Goal: Transaction & Acquisition: Download file/media

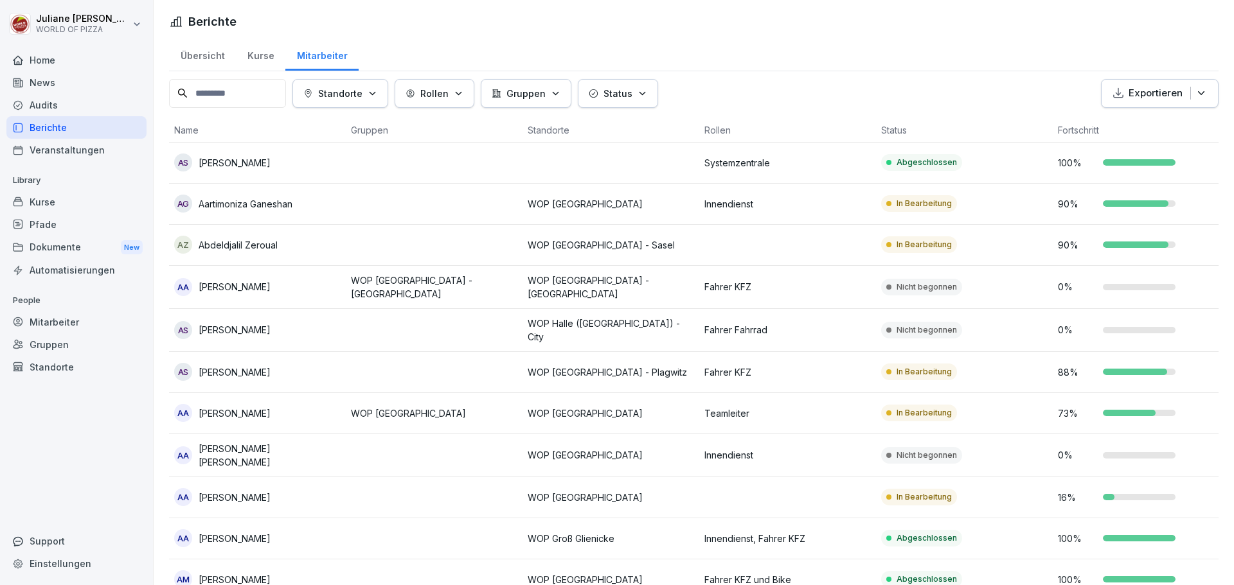
click at [51, 249] on div "Dokumente New" at bounding box center [76, 248] width 140 height 24
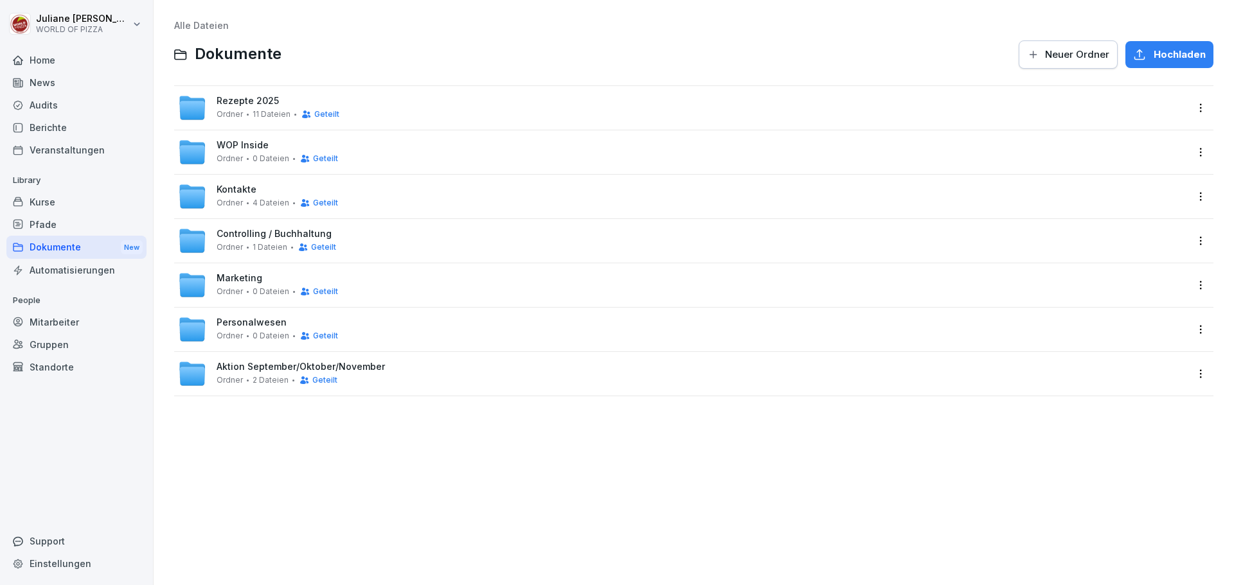
click at [55, 248] on div "Dokumente New" at bounding box center [76, 248] width 140 height 24
click at [250, 369] on span "Aktion September/Oktober/November" at bounding box center [301, 367] width 168 height 11
click at [250, 368] on span "Aktion September/Oktober/November" at bounding box center [301, 367] width 168 height 11
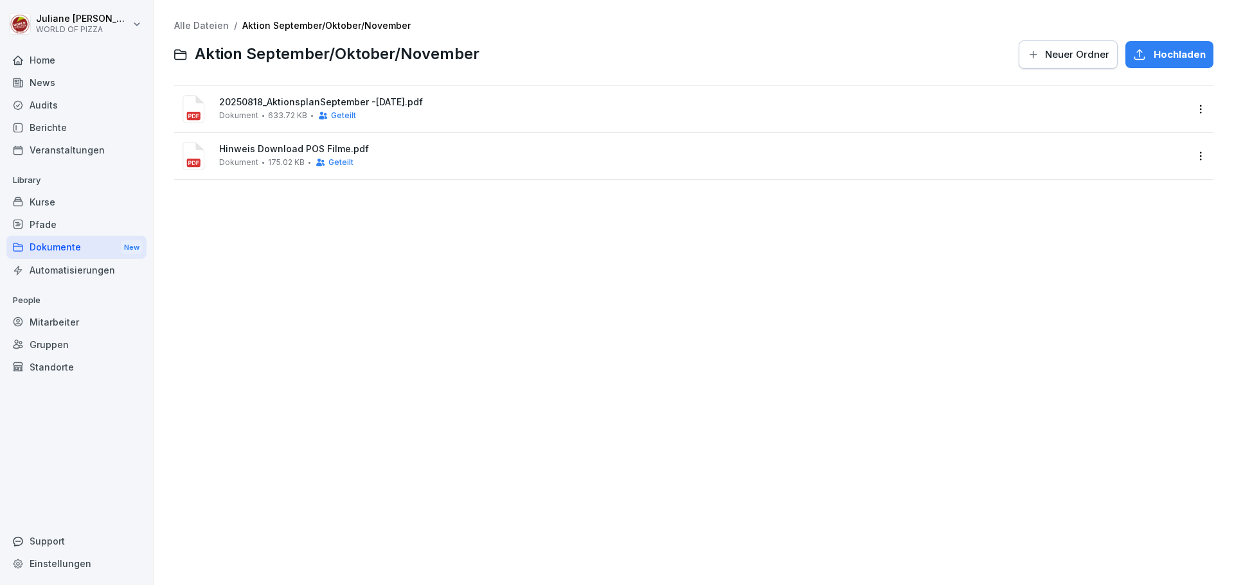
click at [263, 150] on span "Hinweis Download POS Filme.pdf" at bounding box center [702, 149] width 967 height 11
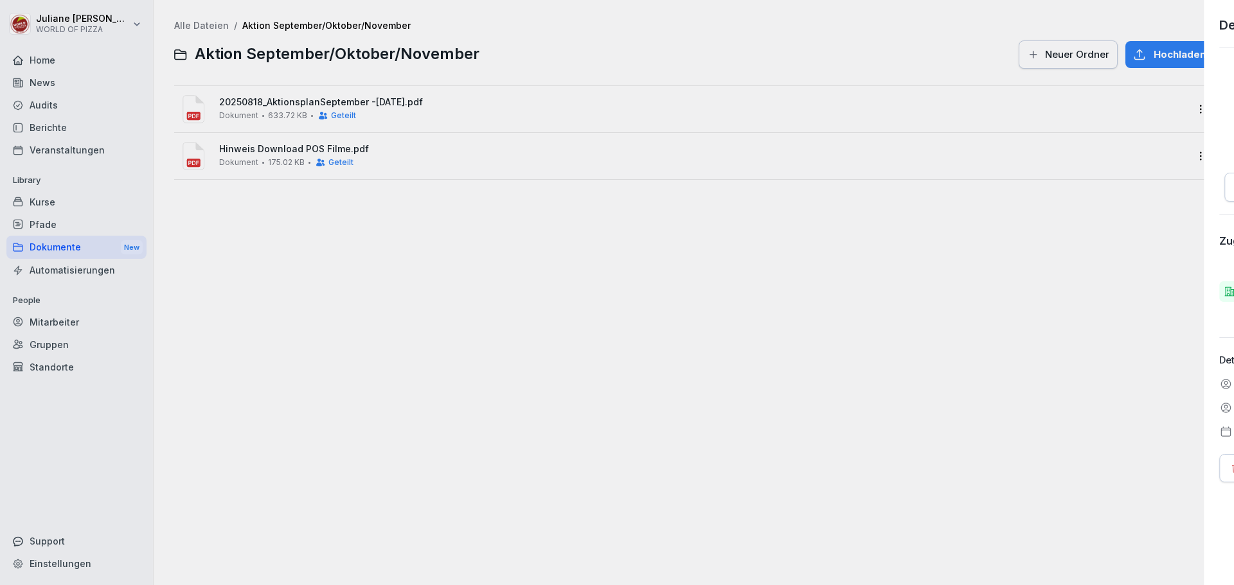
click at [263, 150] on div at bounding box center [617, 292] width 1234 height 585
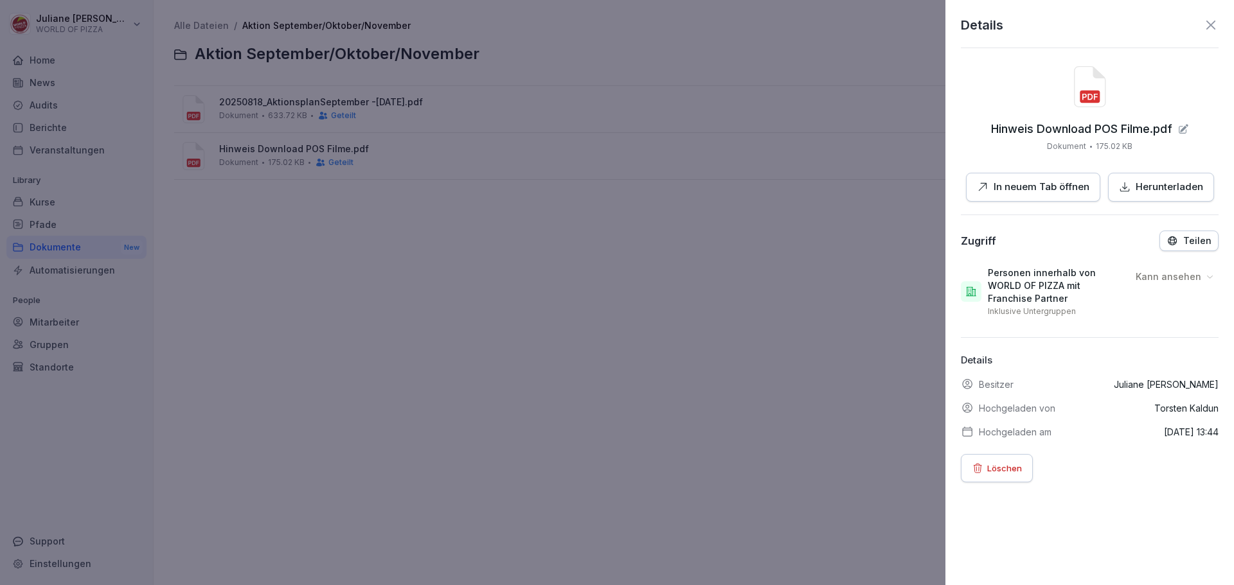
click at [1170, 190] on p "Herunterladen" at bounding box center [1168, 187] width 67 height 15
